Goal: Find specific page/section: Find specific page/section

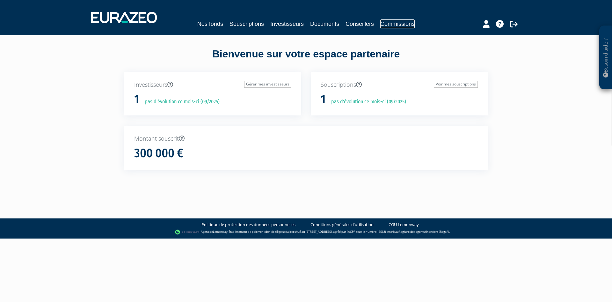
click at [389, 27] on link "Commissions" at bounding box center [397, 23] width 34 height 9
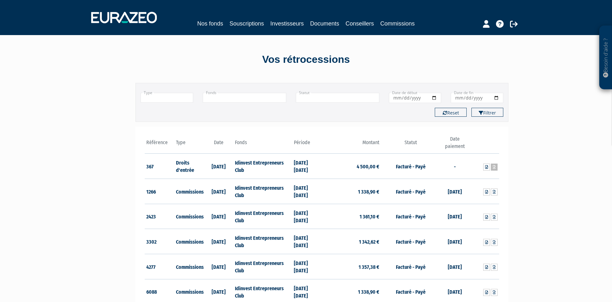
click at [496, 167] on link at bounding box center [494, 166] width 7 height 7
click at [484, 114] on button "Filtrer" at bounding box center [487, 112] width 32 height 9
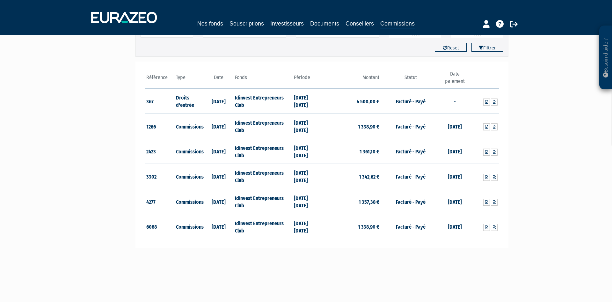
scroll to position [98, 0]
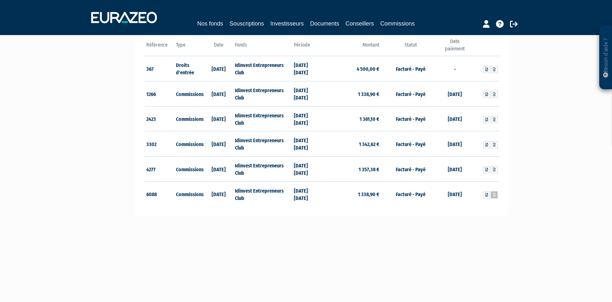
click at [495, 196] on icon at bounding box center [494, 195] width 3 height 4
